Goal: Task Accomplishment & Management: Use online tool/utility

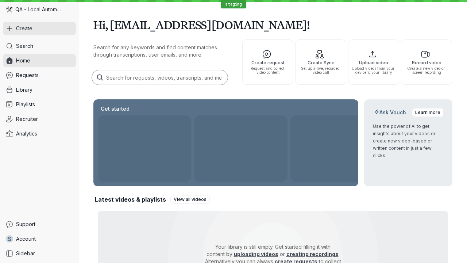
click at [39, 28] on button "Create" at bounding box center [39, 28] width 73 height 13
